Goal: Task Accomplishment & Management: Manage account settings

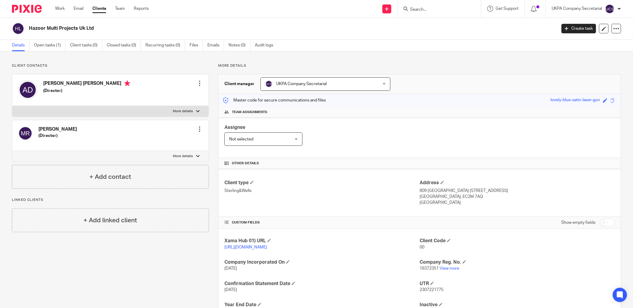
drag, startPoint x: 429, startPoint y: 10, endPoint x: 373, endPoint y: 67, distance: 80.0
click at [429, 10] on input "Search" at bounding box center [436, 9] width 54 height 5
click at [419, 10] on input "Search" at bounding box center [436, 9] width 54 height 5
click at [48, 42] on link "Open tasks (1)" at bounding box center [50, 46] width 32 height 12
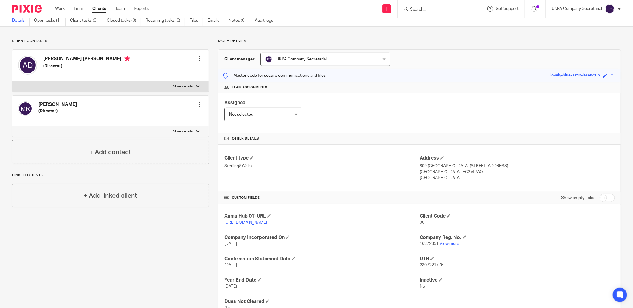
scroll to position [49, 0]
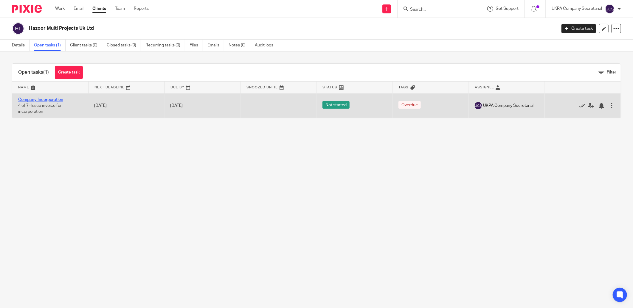
click at [37, 99] on link "Company Incorporation" at bounding box center [40, 100] width 45 height 4
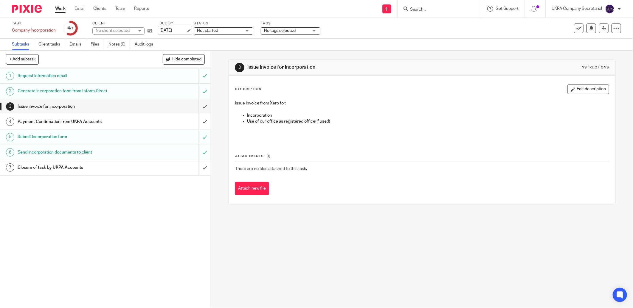
click at [173, 30] on link "[DATE]" at bounding box center [172, 30] width 27 height 6
click at [122, 45] on link "Notes (0)" at bounding box center [119, 45] width 22 height 12
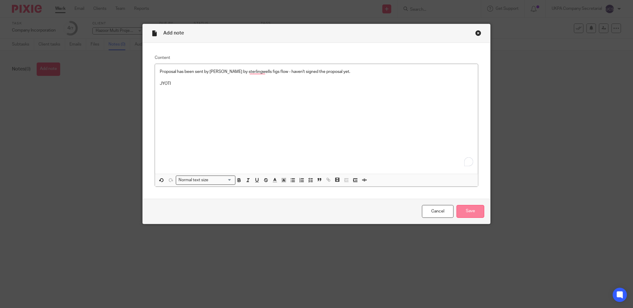
click at [467, 206] on input "Save" at bounding box center [470, 211] width 28 height 13
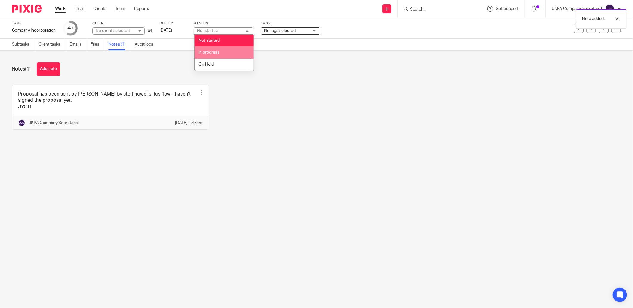
click at [219, 56] on li "In progress" at bounding box center [223, 52] width 59 height 12
click at [252, 79] on div "Notes (1) Add note Proposal has been sent by Kajal by sterlingwells figs flow -…" at bounding box center [316, 101] width 633 height 100
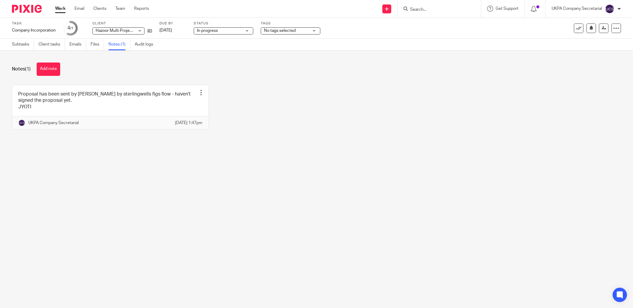
click at [452, 13] on div at bounding box center [438, 9] width 83 height 18
click at [446, 10] on input "Search" at bounding box center [436, 9] width 54 height 5
type input "feel at hom"
click at [452, 20] on link at bounding box center [458, 26] width 101 height 14
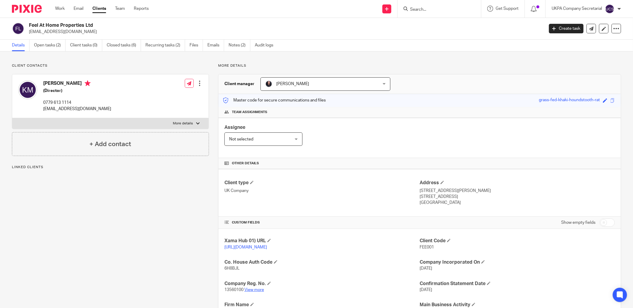
click at [249, 290] on link "View more" at bounding box center [254, 290] width 20 height 4
click at [40, 46] on link "Open tasks (2)" at bounding box center [50, 46] width 32 height 12
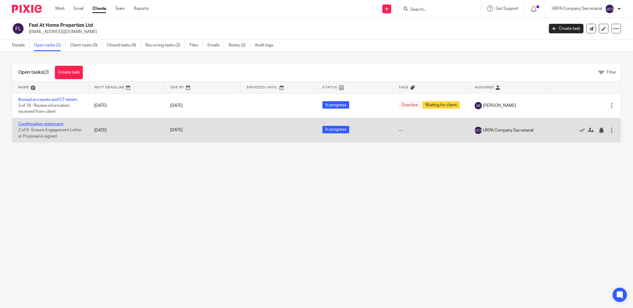
click at [47, 125] on link "Confirmation statement" at bounding box center [40, 124] width 45 height 4
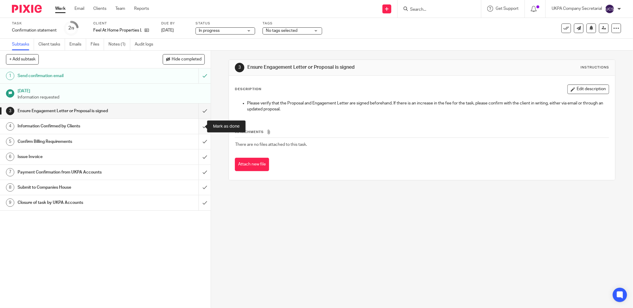
click at [198, 124] on input "submit" at bounding box center [105, 126] width 211 height 15
click at [196, 142] on input "submit" at bounding box center [105, 141] width 211 height 15
click at [118, 45] on link "Notes (1)" at bounding box center [119, 45] width 22 height 12
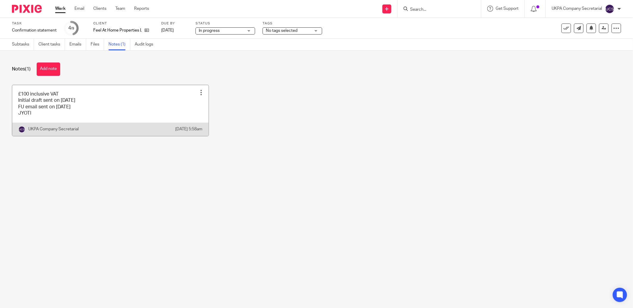
click at [94, 112] on link at bounding box center [110, 110] width 196 height 51
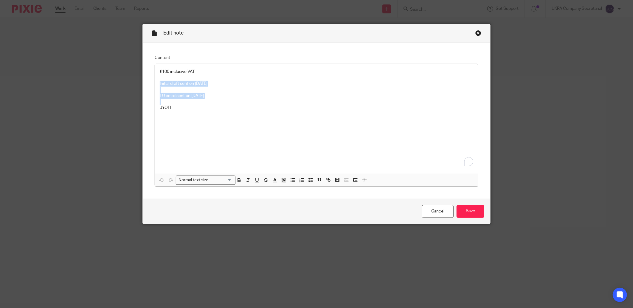
drag, startPoint x: 157, startPoint y: 84, endPoint x: 224, endPoint y: 101, distance: 68.8
click at [224, 101] on div "£100 inclusive VAT Initial draft sent on 12.08.2025 FU email sent on 20.08.2025…" at bounding box center [316, 119] width 323 height 110
click at [224, 101] on div "£100 inclusive VAT Please issue JYOTI" at bounding box center [316, 119] width 323 height 110
click at [273, 94] on p "Issue an invoice - the client confirmed through email" at bounding box center [316, 96] width 313 height 6
click at [471, 209] on input "Save" at bounding box center [470, 211] width 28 height 13
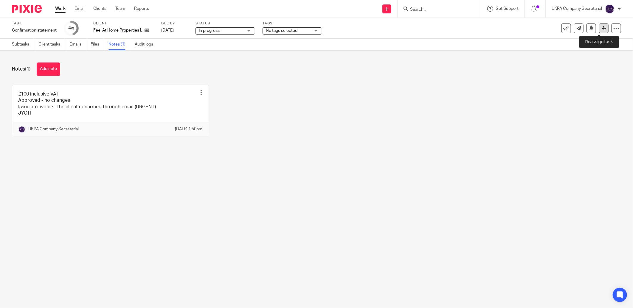
click at [602, 27] on link at bounding box center [604, 29] width 10 height 10
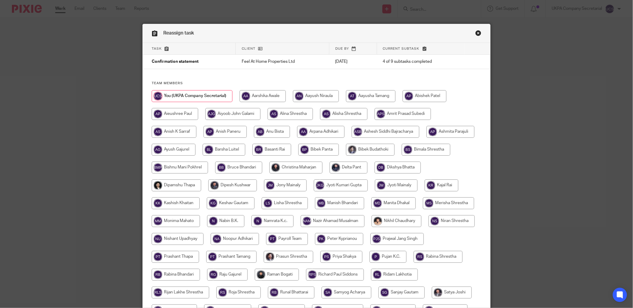
scroll to position [117, 0]
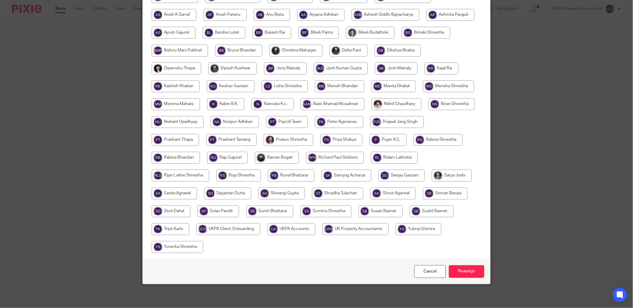
click at [315, 227] on input "radio" at bounding box center [291, 229] width 48 height 12
radio input "true"
click at [473, 276] on input "Reassign" at bounding box center [466, 271] width 35 height 13
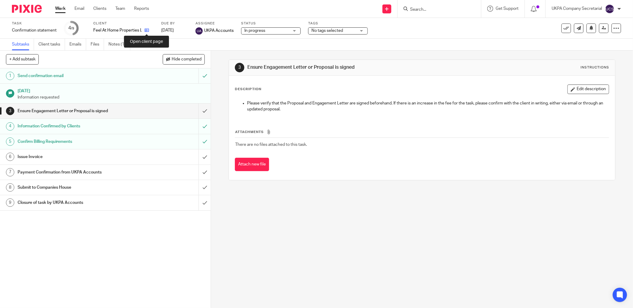
click at [147, 30] on icon at bounding box center [146, 30] width 4 height 4
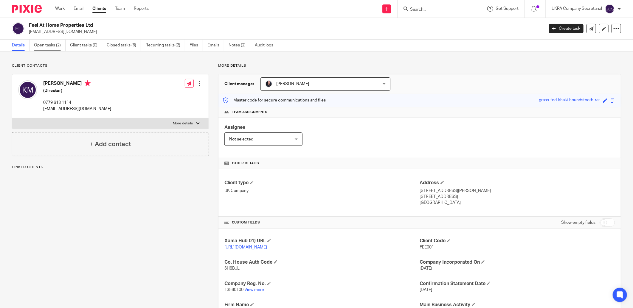
click at [48, 47] on link "Open tasks (2)" at bounding box center [50, 46] width 32 height 12
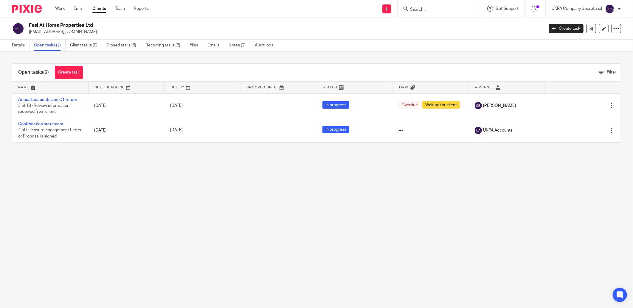
click at [426, 6] on form at bounding box center [440, 8] width 63 height 7
click at [425, 11] on input "Search" at bounding box center [436, 9] width 54 height 5
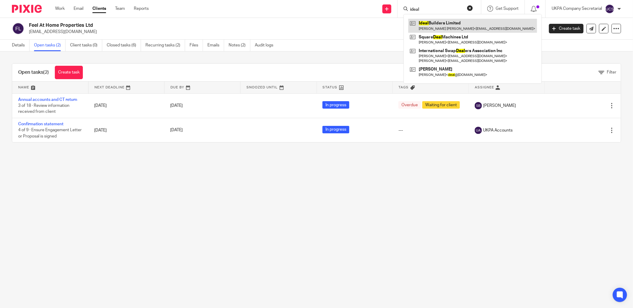
type input "ideal"
click at [431, 22] on link at bounding box center [472, 26] width 129 height 14
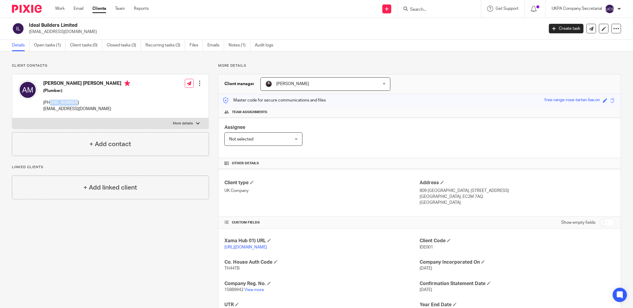
drag, startPoint x: 51, startPoint y: 103, endPoint x: 76, endPoint y: 103, distance: 25.6
click at [76, 103] on p "+447387167811" at bounding box center [86, 103] width 87 height 6
copy p "7387167811"
click at [359, 203] on div "Client type UK Company" at bounding box center [321, 193] width 195 height 26
click at [424, 12] on input "Search" at bounding box center [436, 9] width 54 height 5
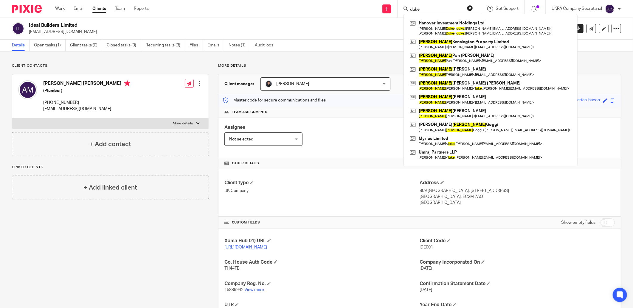
type input "duke"
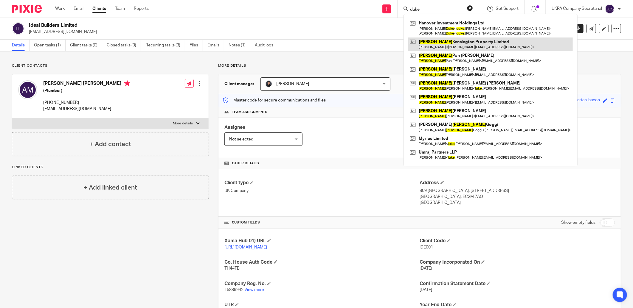
click at [445, 39] on link at bounding box center [490, 45] width 164 height 14
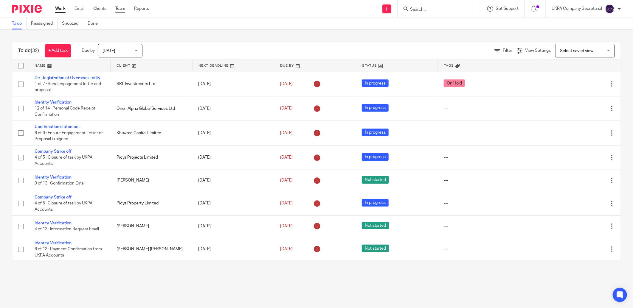
click at [125, 8] on link "Team" at bounding box center [120, 9] width 10 height 6
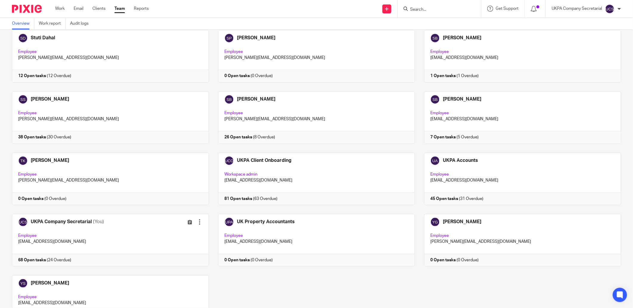
scroll to position [1551, 0]
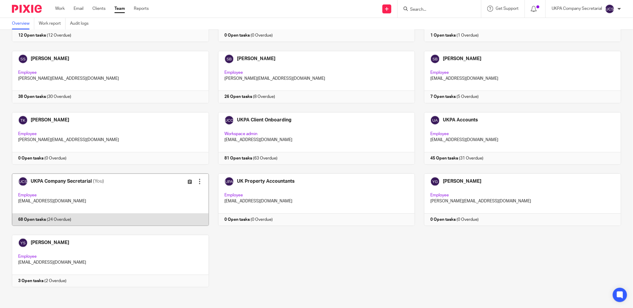
click at [119, 196] on link at bounding box center [106, 200] width 206 height 52
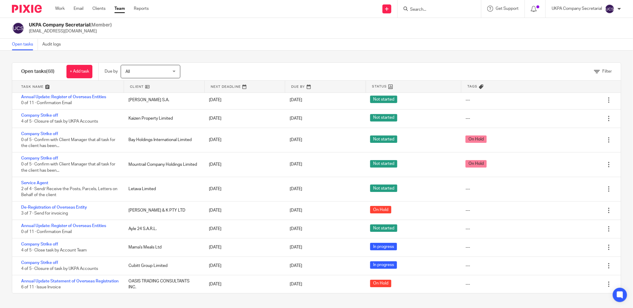
scroll to position [1251, 0]
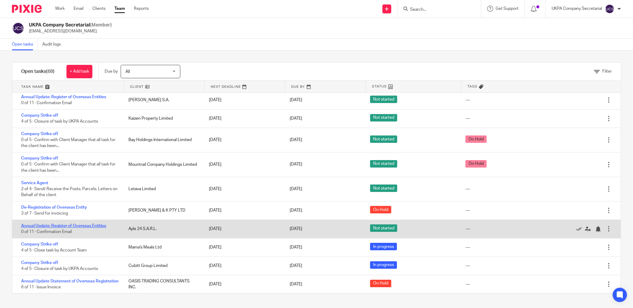
click at [58, 224] on link "Annual Update: Register of Overseas Entities" at bounding box center [63, 226] width 85 height 4
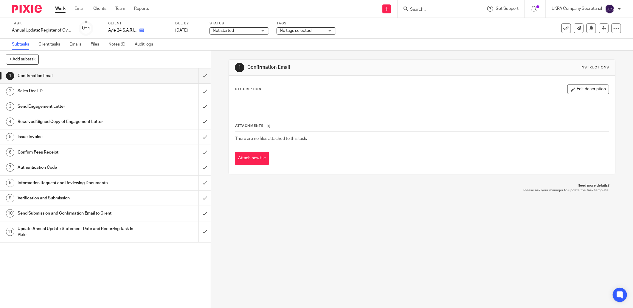
click at [139, 30] on link at bounding box center [139, 30] width 7 height 6
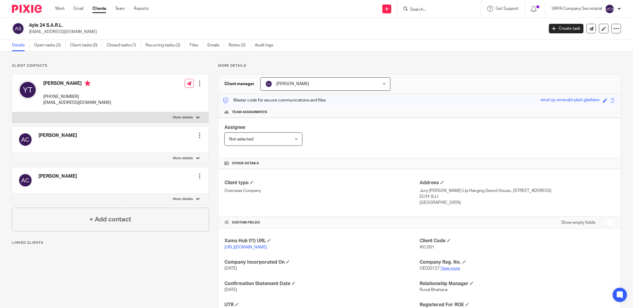
click at [449, 271] on p "OE033127 View more" at bounding box center [516, 269] width 195 height 6
click at [449, 271] on link "View more" at bounding box center [450, 269] width 20 height 4
click at [120, 45] on link "Closed tasks (1)" at bounding box center [124, 46] width 34 height 12
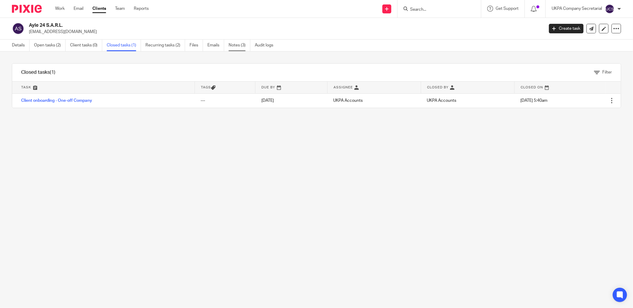
click at [231, 42] on link "Notes (3)" at bounding box center [239, 46] width 22 height 12
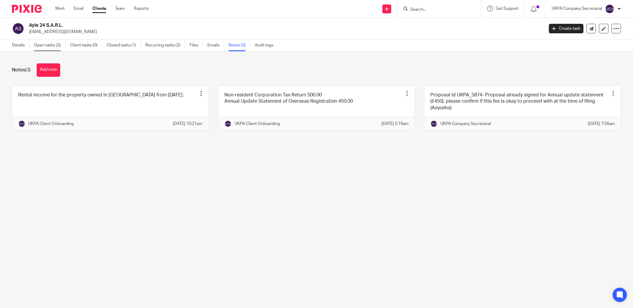
click at [49, 46] on link "Open tasks (2)" at bounding box center [50, 46] width 32 height 12
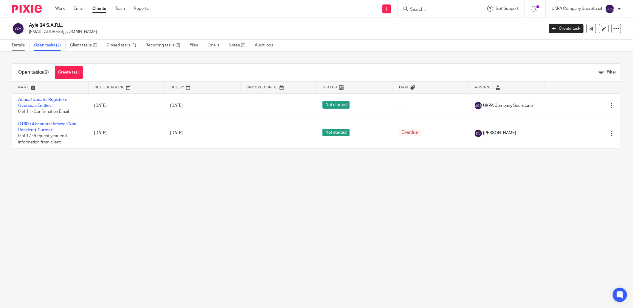
click at [21, 46] on link "Details" at bounding box center [21, 46] width 18 height 12
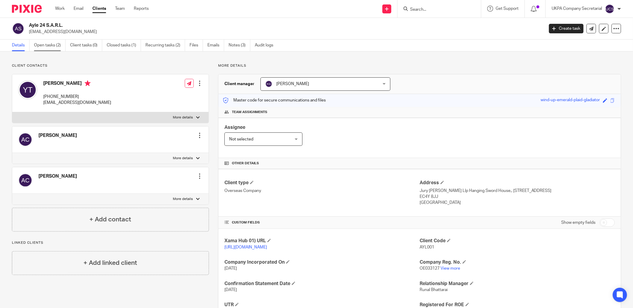
click at [54, 46] on link "Open tasks (2)" at bounding box center [50, 46] width 32 height 12
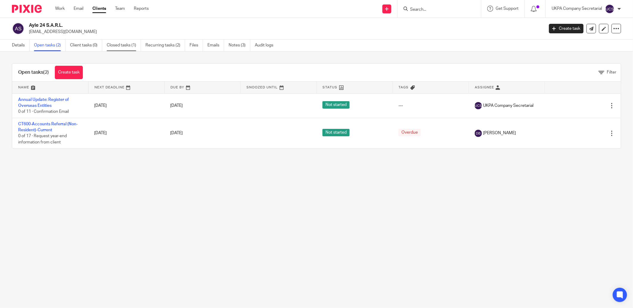
click at [129, 48] on link "Closed tasks (1)" at bounding box center [124, 46] width 34 height 12
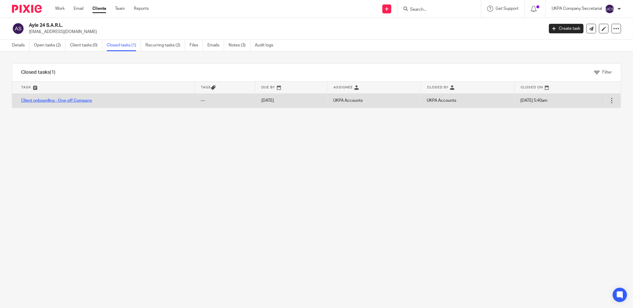
click at [37, 101] on link "Client onboarding - One-off Company" at bounding box center [56, 101] width 71 height 4
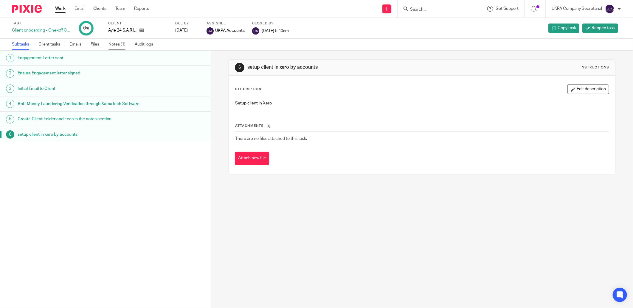
click at [115, 43] on link "Notes (1)" at bounding box center [119, 45] width 22 height 12
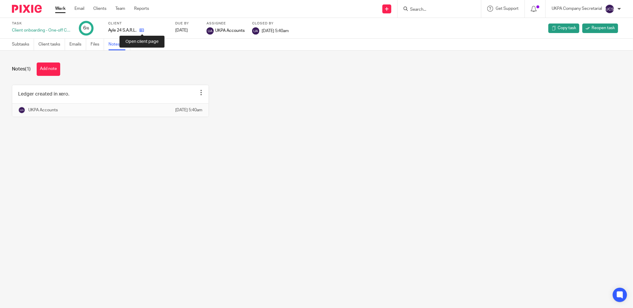
click at [144, 30] on icon at bounding box center [141, 30] width 4 height 4
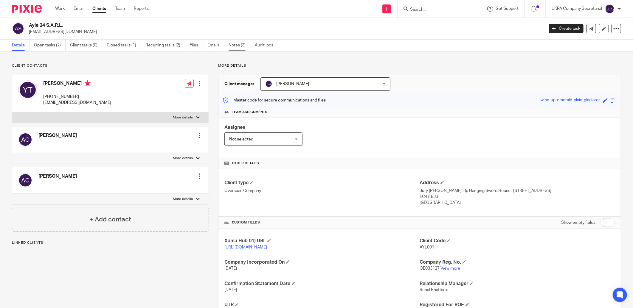
click at [239, 46] on link "Notes (3)" at bounding box center [239, 46] width 22 height 12
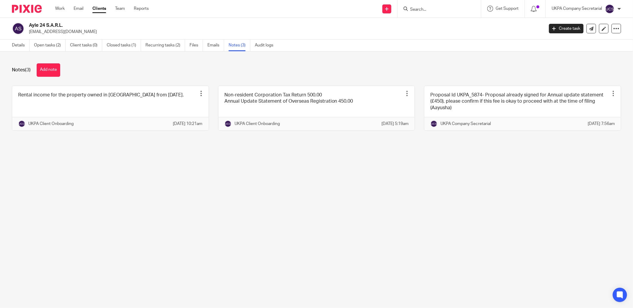
click at [424, 11] on input "Search" at bounding box center [436, 9] width 54 height 5
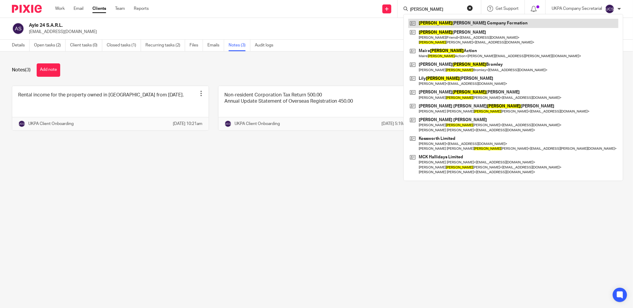
type input "[PERSON_NAME]"
click at [468, 21] on link at bounding box center [513, 23] width 210 height 9
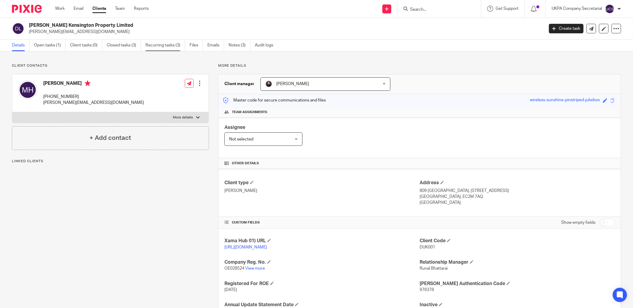
click at [160, 47] on link "Recurring tasks (3)" at bounding box center [165, 46] width 40 height 12
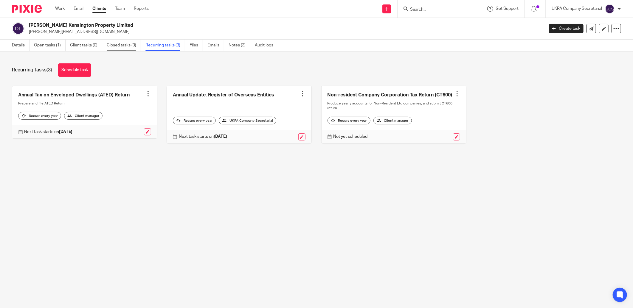
click at [120, 45] on link "Closed tasks (3)" at bounding box center [124, 46] width 34 height 12
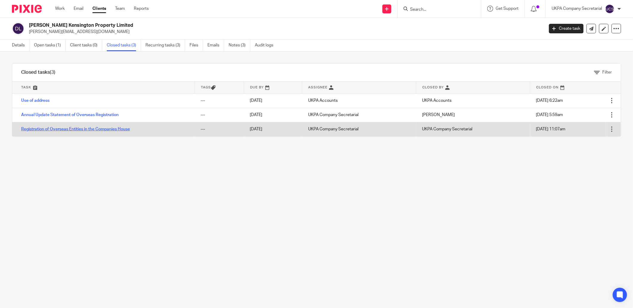
click at [78, 130] on link "Registration of Overseas Entities in the Companies House" at bounding box center [75, 129] width 109 height 4
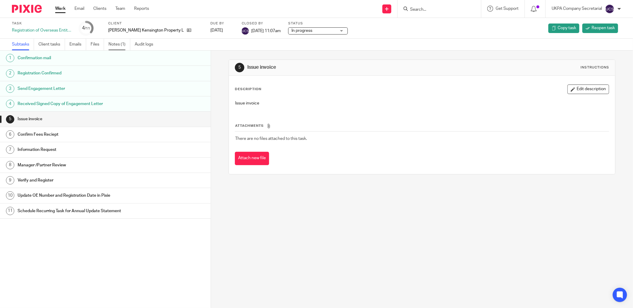
click at [116, 46] on link "Notes (1)" at bounding box center [119, 45] width 22 height 12
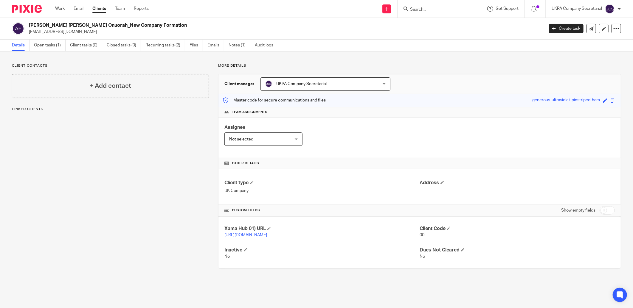
drag, startPoint x: 27, startPoint y: 32, endPoint x: 98, endPoint y: 35, distance: 71.3
click at [98, 35] on div "[PERSON_NAME] [PERSON_NAME] Onuorah_New Company Formation [EMAIL_ADDRESS][DOMAI…" at bounding box center [316, 29] width 633 height 22
copy p "[EMAIL_ADDRESS][DOMAIN_NAME]"
